Goal: Task Accomplishment & Management: Manage account settings

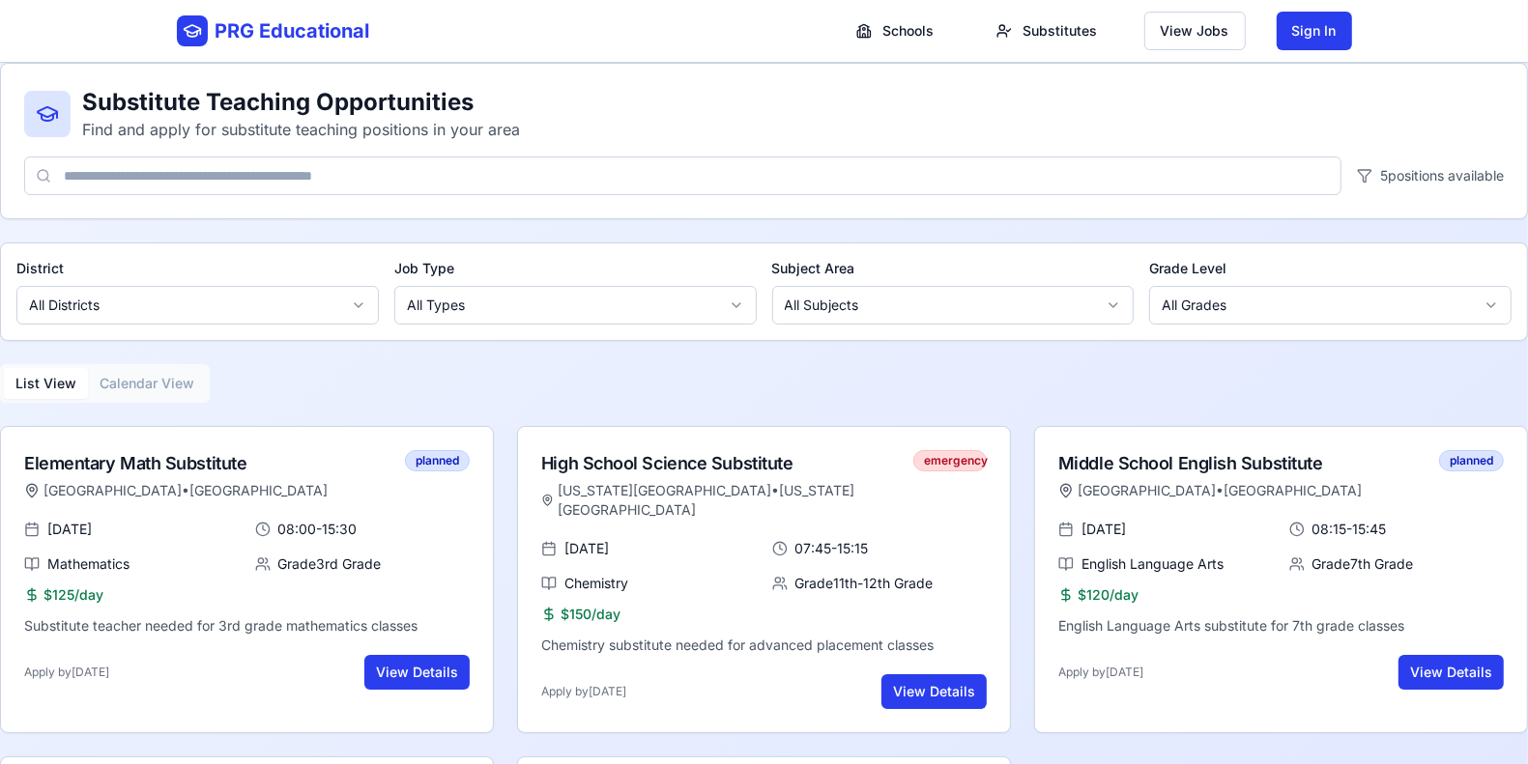
click at [388, 25] on div "PRG Educational Schools Substitutes View Jobs Sign In" at bounding box center [764, 31] width 1175 height 62
click at [123, 31] on header "PRG Educational Schools Substitutes View Jobs Sign In" at bounding box center [764, 31] width 1528 height 63
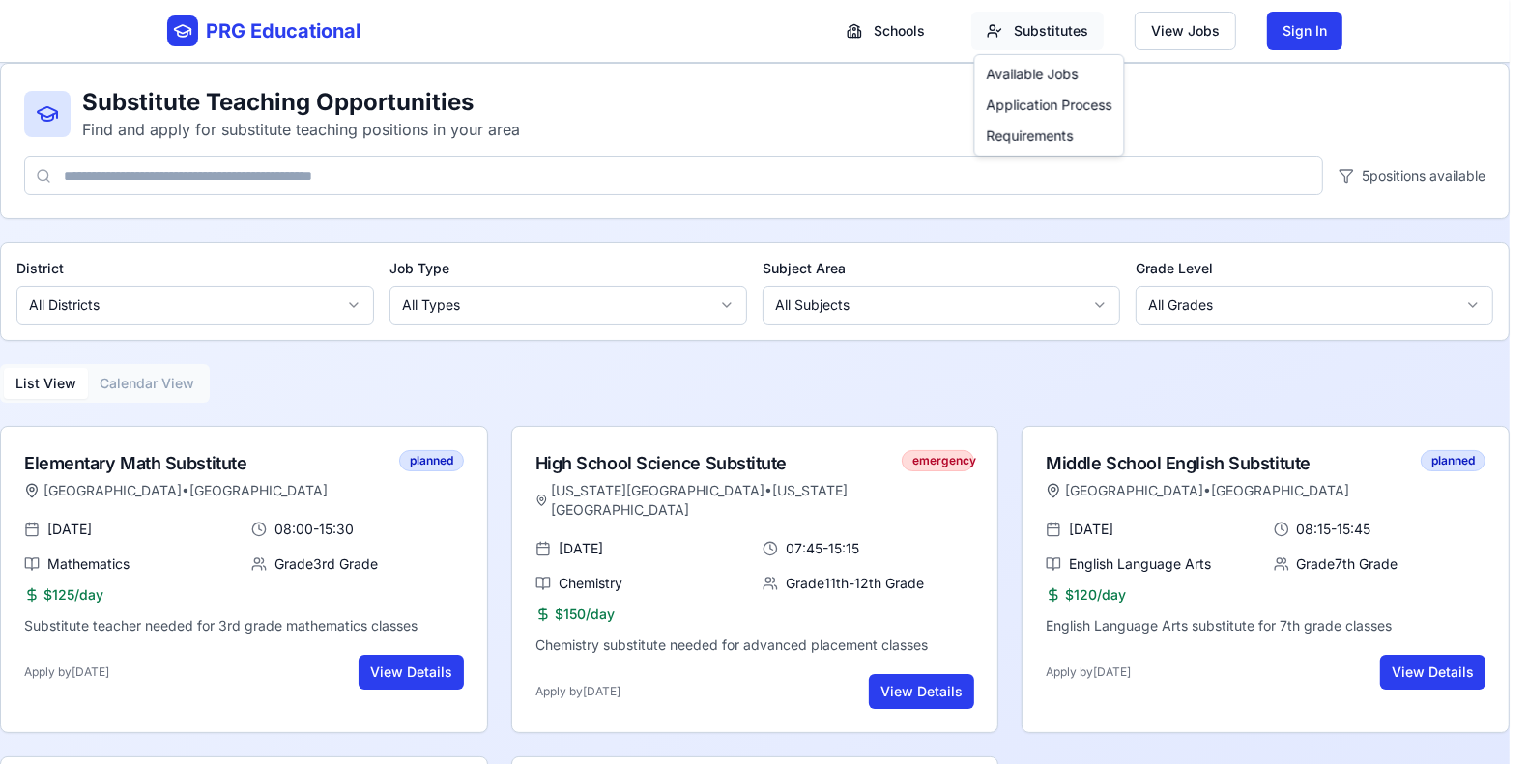
click at [1046, 30] on html "PRG Educational Schools Substitutes View Jobs Sign In Substitute Teaching Oppor…" at bounding box center [764, 532] width 1528 height 1064
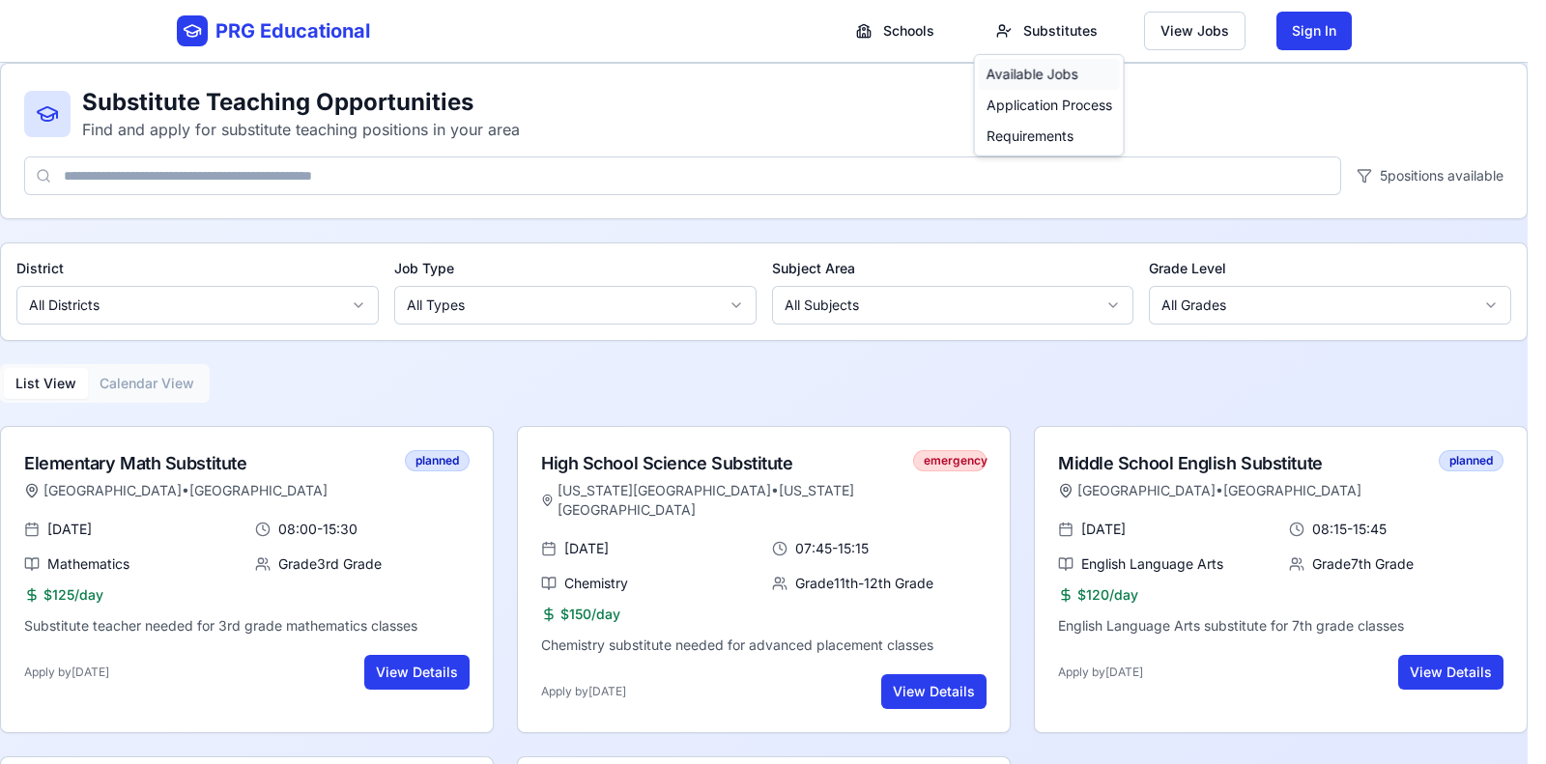
click at [1028, 79] on link "Available Jobs" at bounding box center [1033, 74] width 92 height 19
click at [1027, 102] on div "Application Process" at bounding box center [1049, 105] width 141 height 31
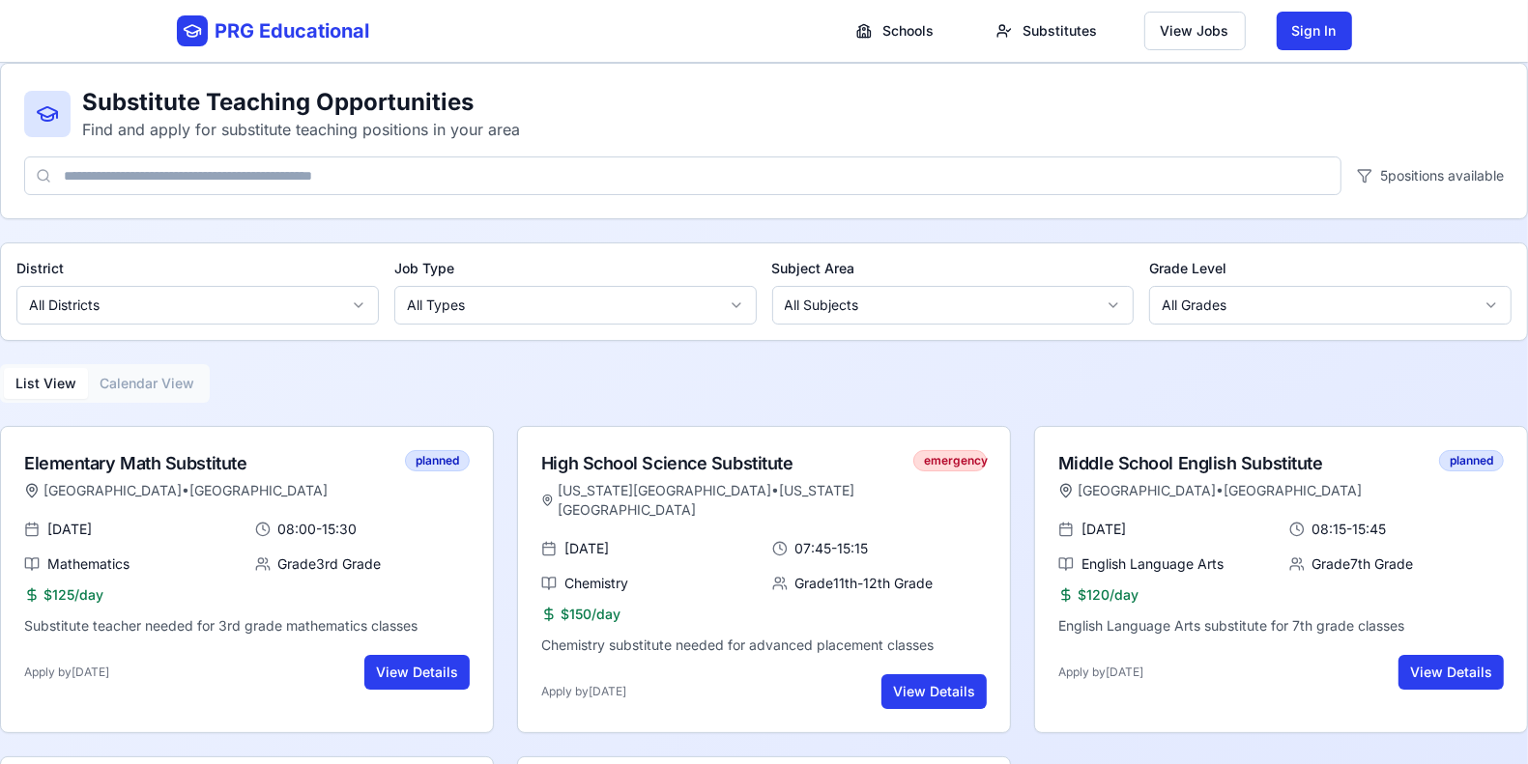
click at [126, 385] on button "Calendar View" at bounding box center [147, 383] width 118 height 31
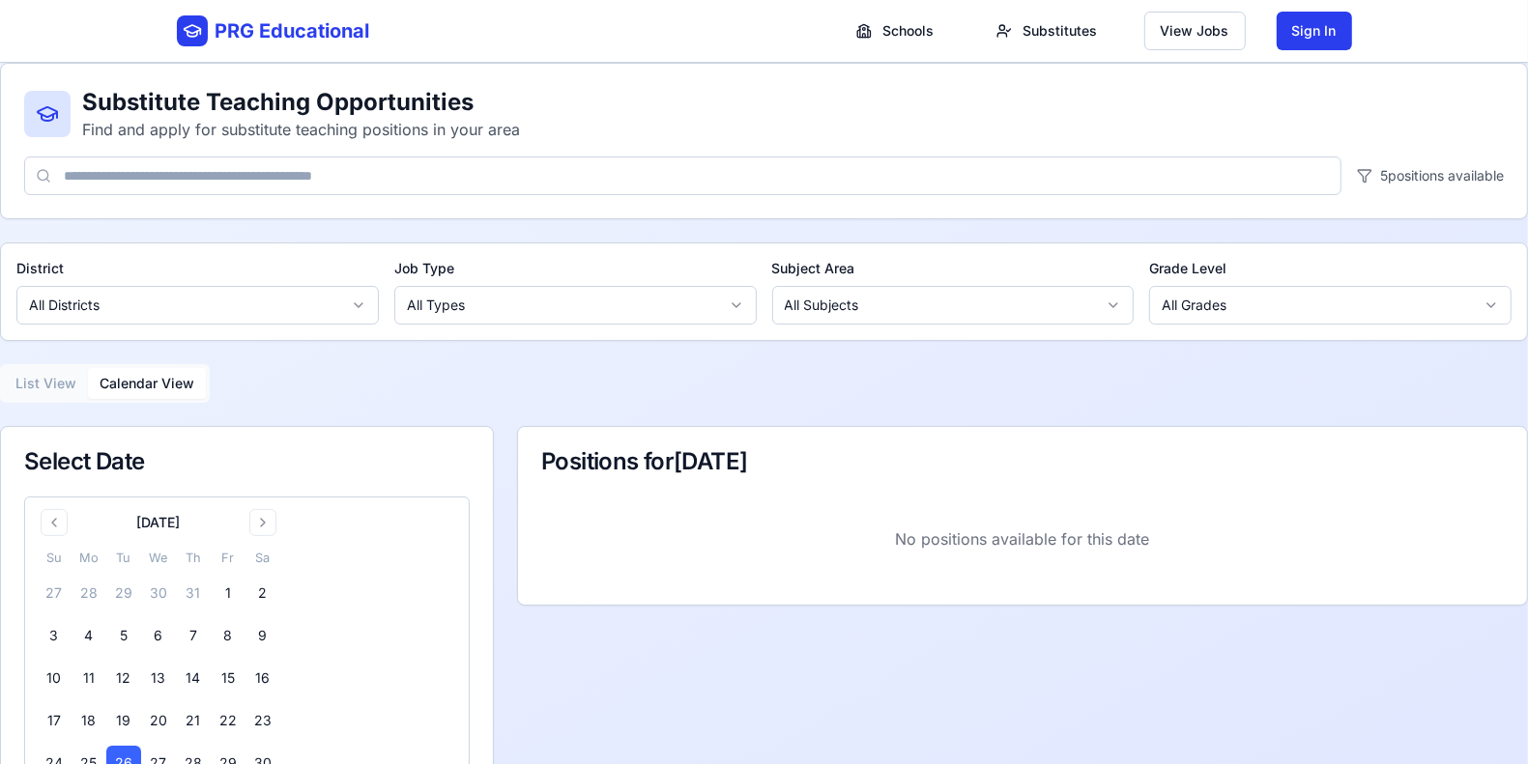
click at [43, 379] on button "List View" at bounding box center [46, 383] width 84 height 31
click at [166, 384] on button "Calendar View" at bounding box center [147, 383] width 118 height 31
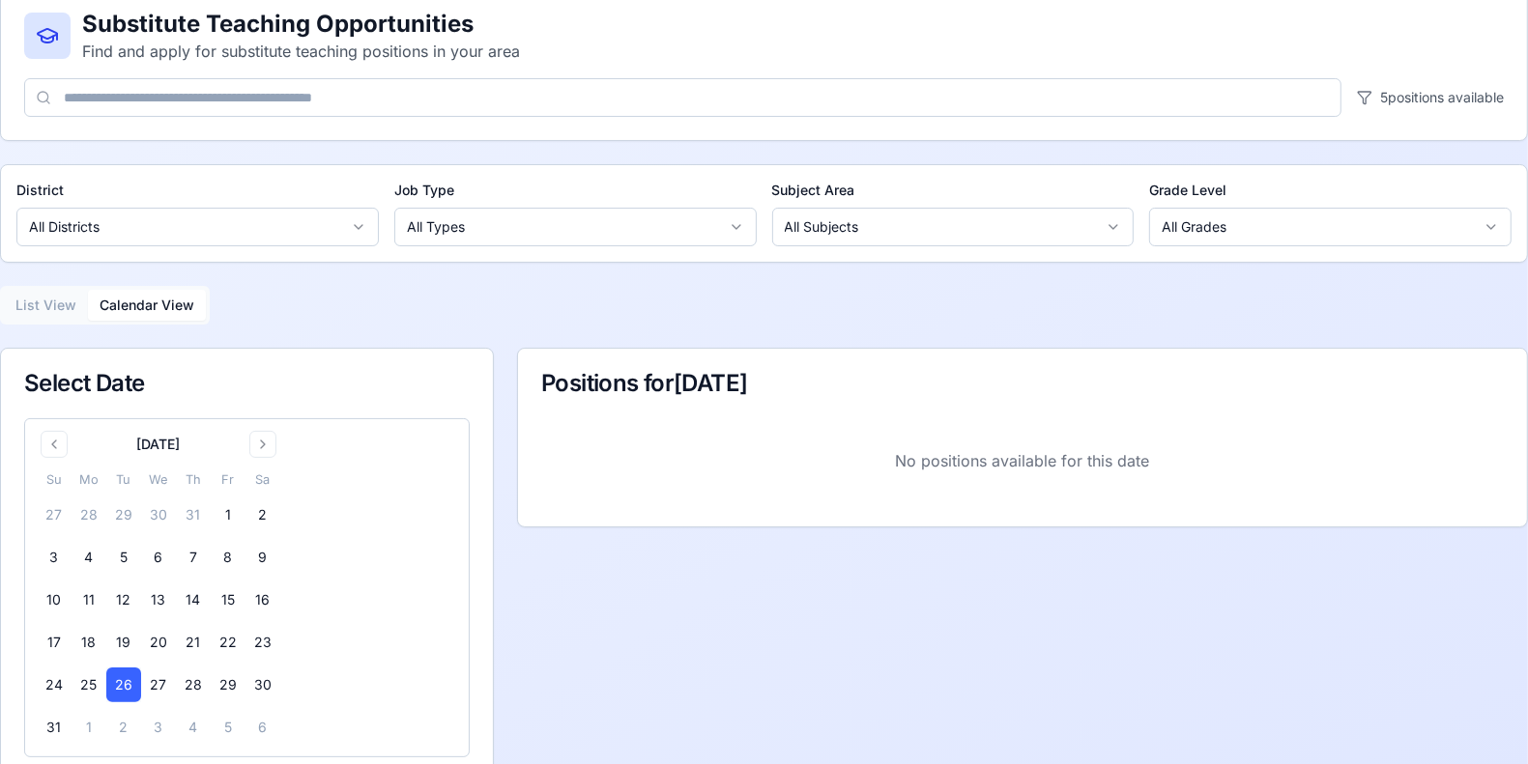
scroll to position [94, 0]
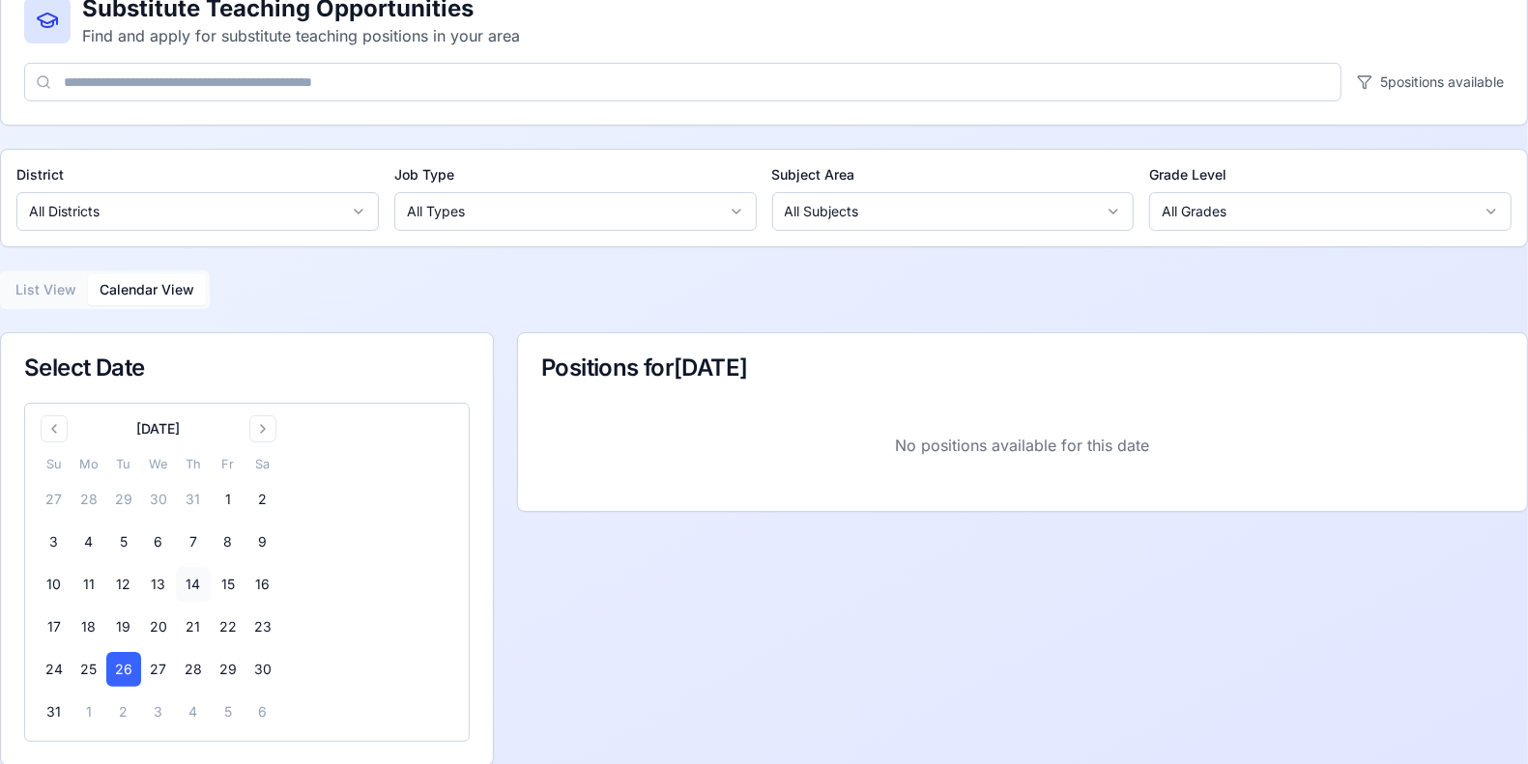
click at [191, 582] on button "14" at bounding box center [193, 584] width 35 height 35
click at [221, 586] on button "15" at bounding box center [228, 584] width 35 height 35
click at [259, 585] on button "16" at bounding box center [262, 584] width 35 height 35
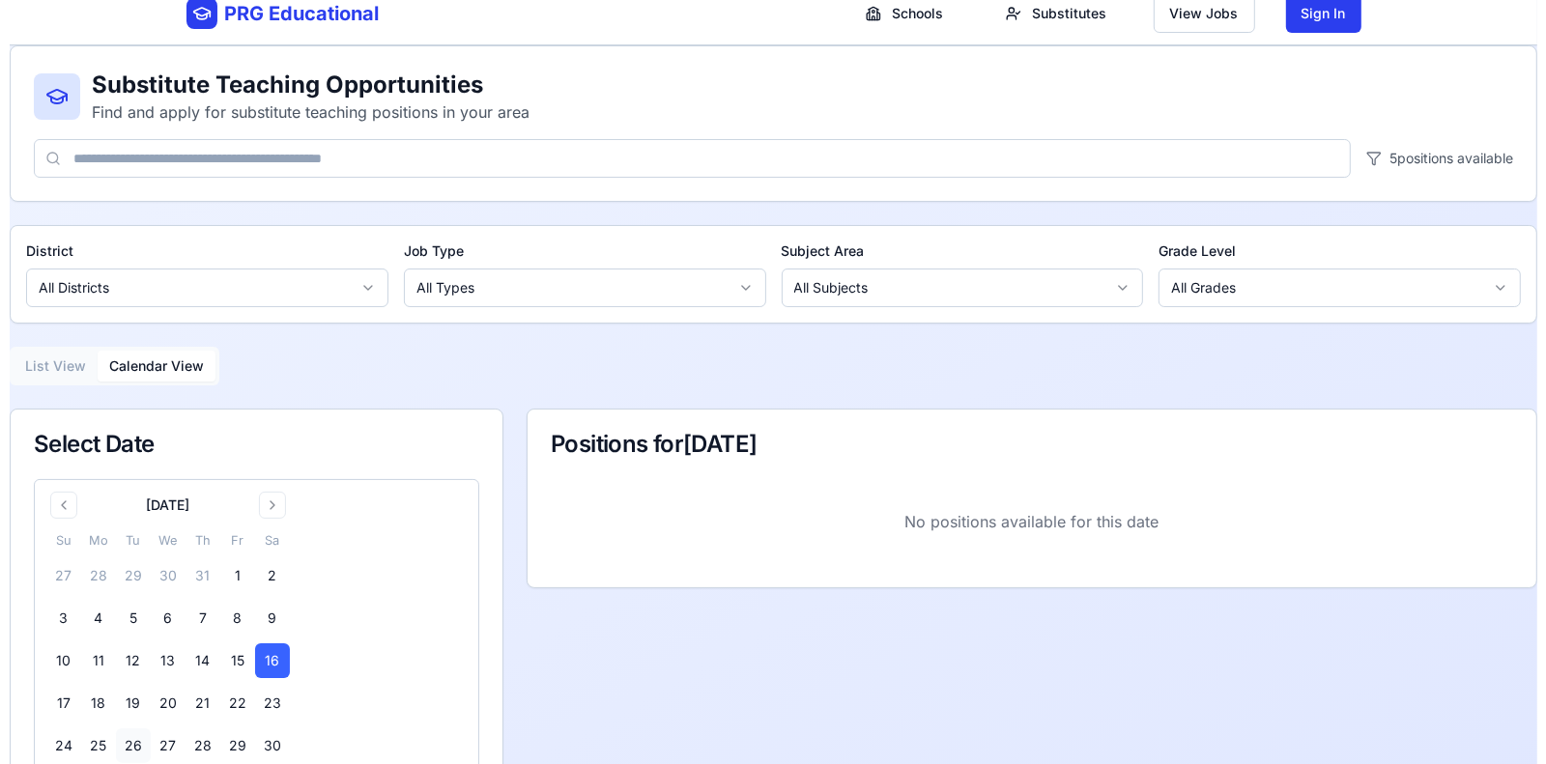
scroll to position [0, 0]
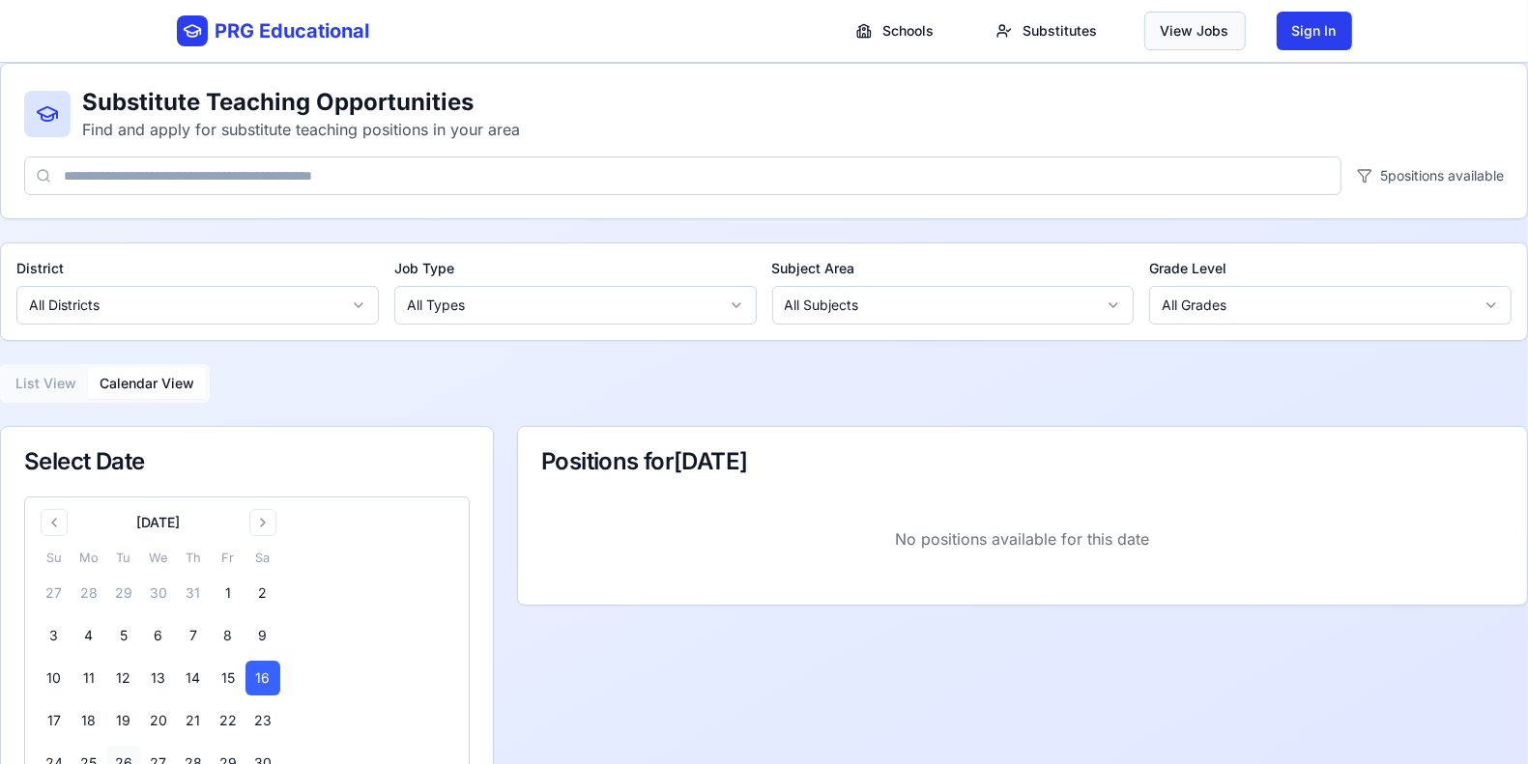
click at [1214, 34] on button "View Jobs" at bounding box center [1194, 31] width 101 height 39
click at [1194, 30] on button "View Jobs" at bounding box center [1194, 31] width 101 height 39
click at [54, 378] on button "List View" at bounding box center [46, 383] width 84 height 31
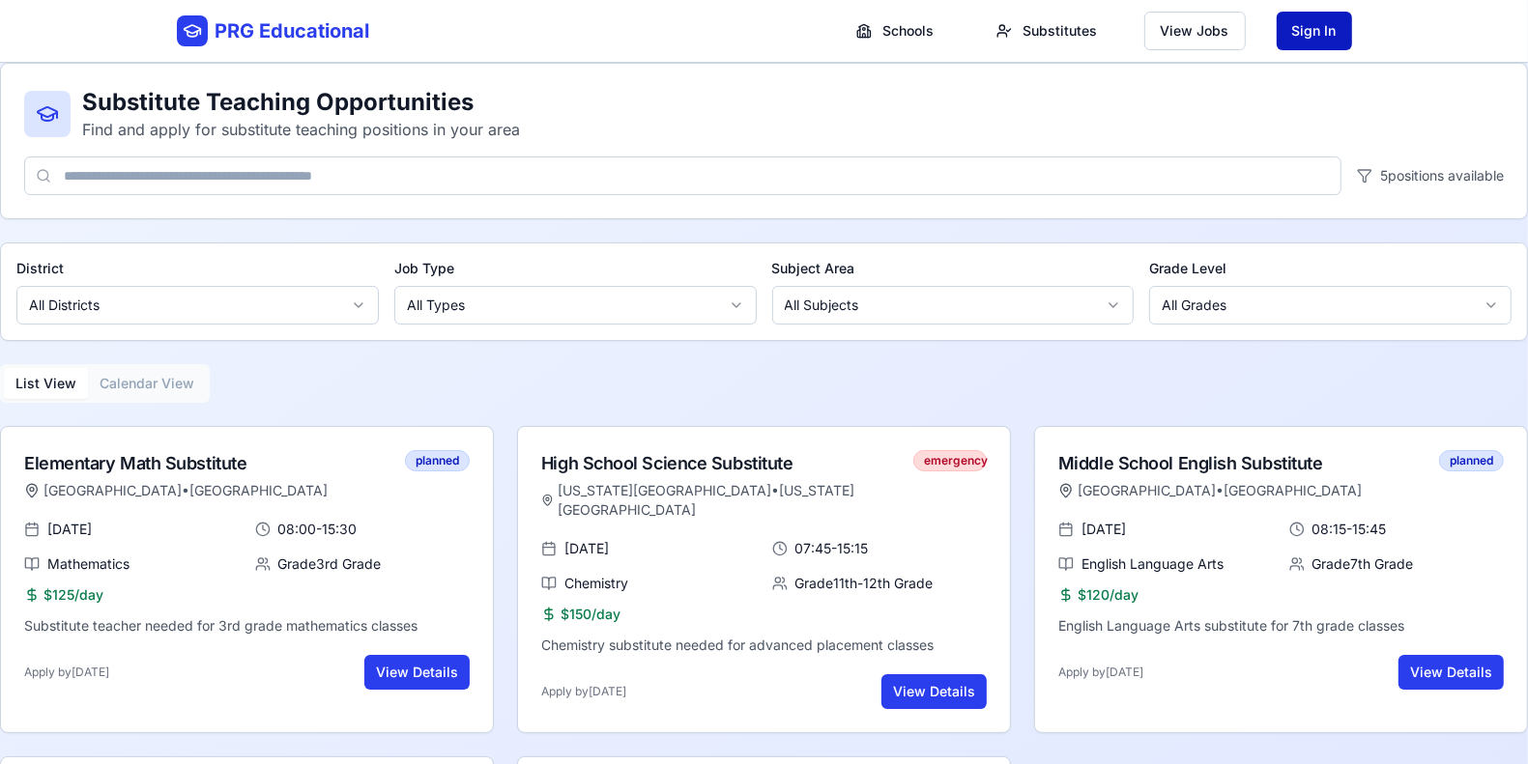
click at [1236, 35] on button "Sign In" at bounding box center [1314, 31] width 75 height 39
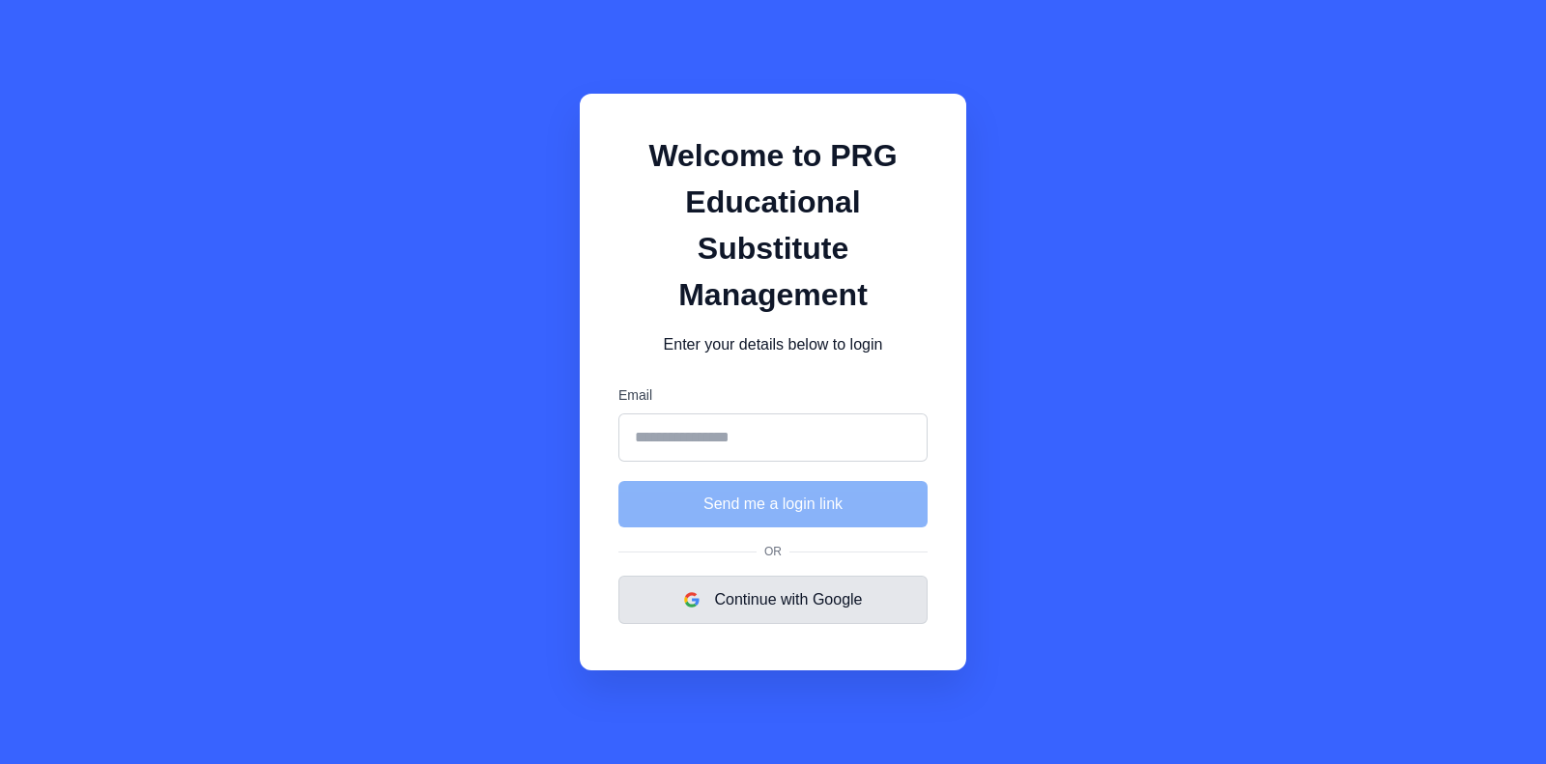
click at [807, 605] on button "Continue with Google" at bounding box center [772, 600] width 309 height 48
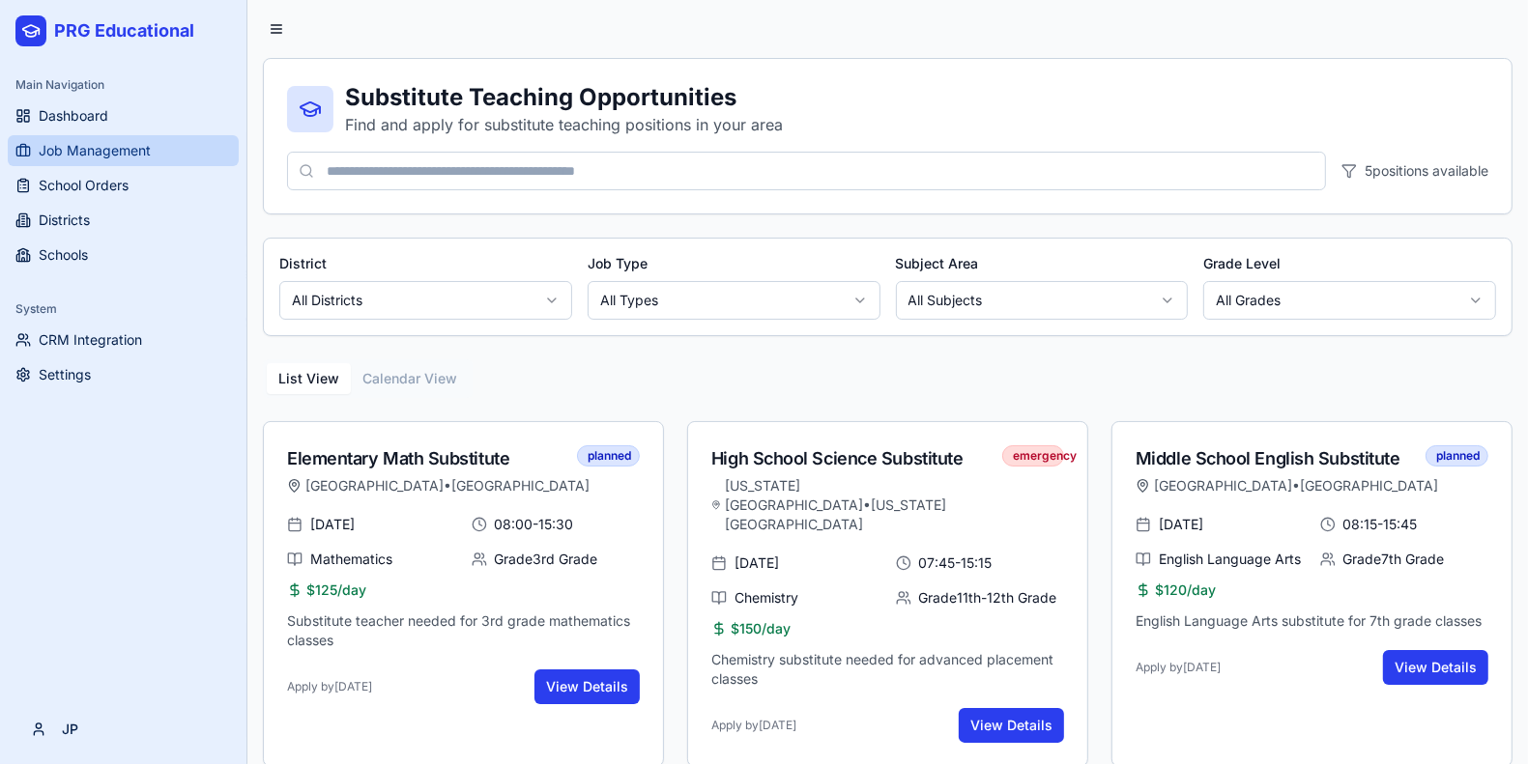
click at [140, 148] on span "Job Management" at bounding box center [95, 150] width 112 height 19
